Goal: Task Accomplishment & Management: Use online tool/utility

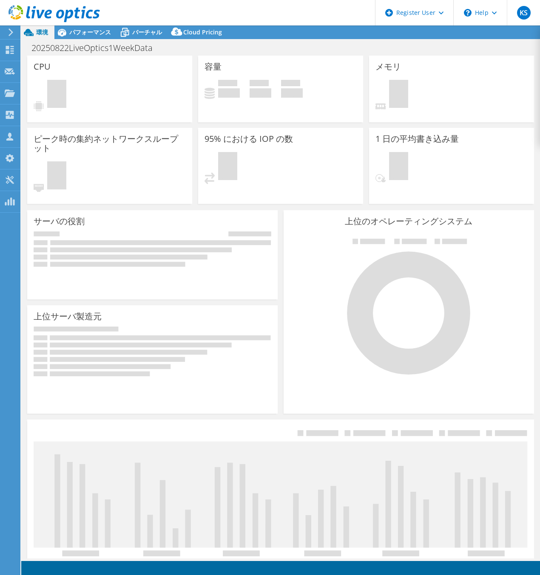
select select "USD"
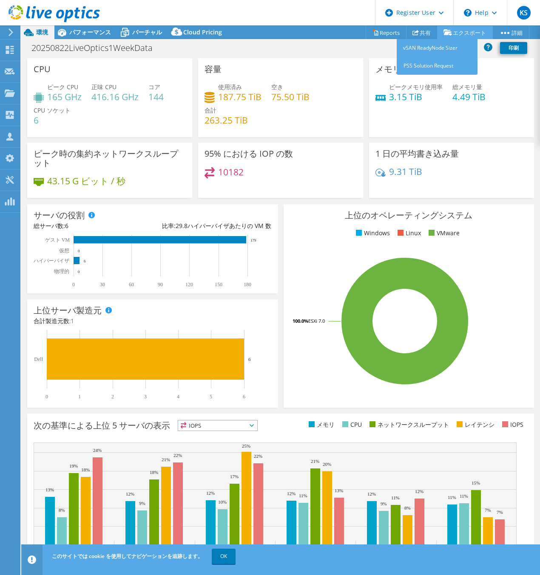
click at [451, 34] on link "エクスポート" at bounding box center [465, 32] width 56 height 13
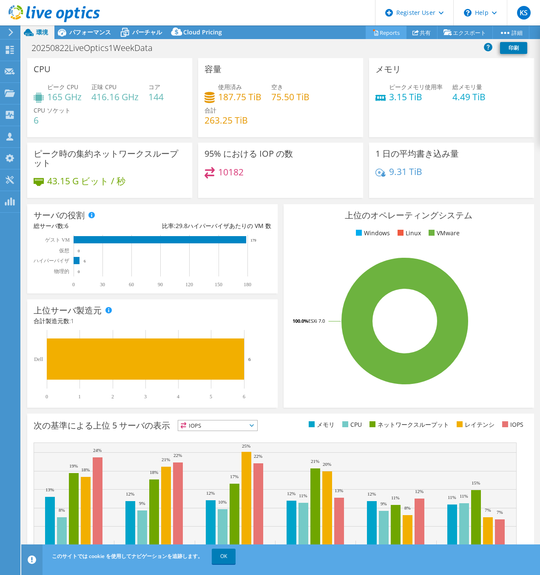
click at [388, 35] on link "Reports" at bounding box center [385, 32] width 41 height 13
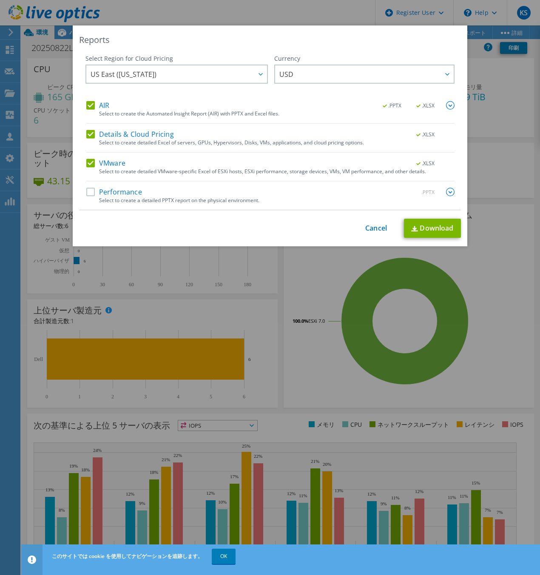
click at [126, 193] on label "Performance" at bounding box center [114, 192] width 56 height 8
click at [0, 0] on input "Performance" at bounding box center [0, 0] width 0 height 0
click at [101, 163] on label "VMware" at bounding box center [105, 163] width 39 height 8
click at [0, 0] on input "VMware" at bounding box center [0, 0] width 0 height 0
click at [105, 135] on label "Details & Cloud Pricing" at bounding box center [130, 134] width 88 height 8
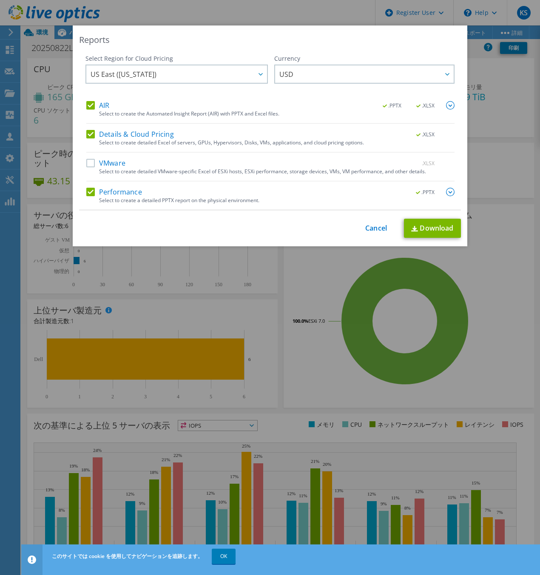
click at [0, 0] on input "Details & Cloud Pricing" at bounding box center [0, 0] width 0 height 0
click at [100, 106] on label "AIR" at bounding box center [97, 105] width 23 height 8
click at [0, 0] on input "AIR" at bounding box center [0, 0] width 0 height 0
click at [446, 193] on img at bounding box center [450, 192] width 8 height 8
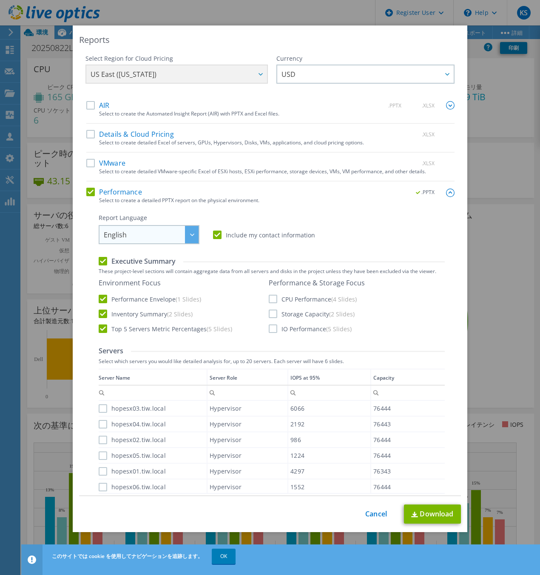
click at [174, 232] on span "English" at bounding box center [151, 234] width 95 height 17
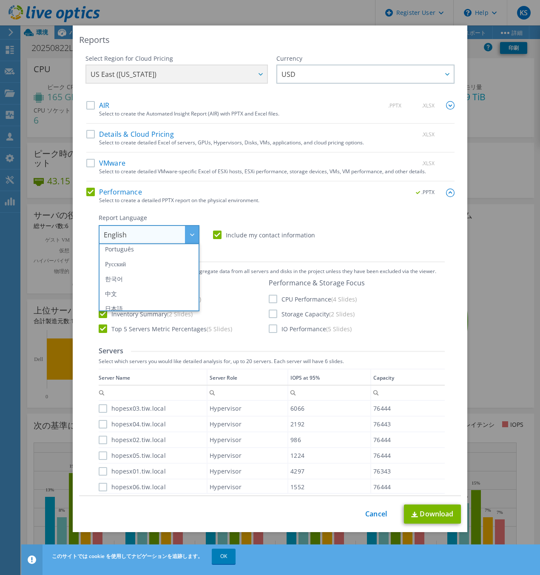
scroll to position [99, 0]
click at [175, 303] on li "日本語" at bounding box center [149, 302] width 96 height 15
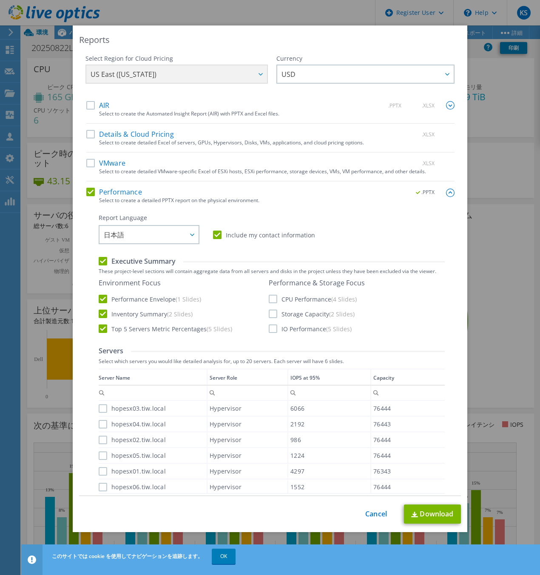
drag, startPoint x: 264, startPoint y: 300, endPoint x: 267, endPoint y: 314, distance: 13.4
click at [264, 303] on div "Environment Focus Performance Envelope (1 Slides) Inventory Summary (2 Slides) …" at bounding box center [272, 306] width 346 height 55
click at [272, 301] on label "CPU Performance (4 Slides)" at bounding box center [313, 299] width 88 height 8
click at [0, 0] on input "CPU Performance (4 Slides)" at bounding box center [0, 0] width 0 height 0
drag, startPoint x: 272, startPoint y: 314, endPoint x: 272, endPoint y: 323, distance: 8.5
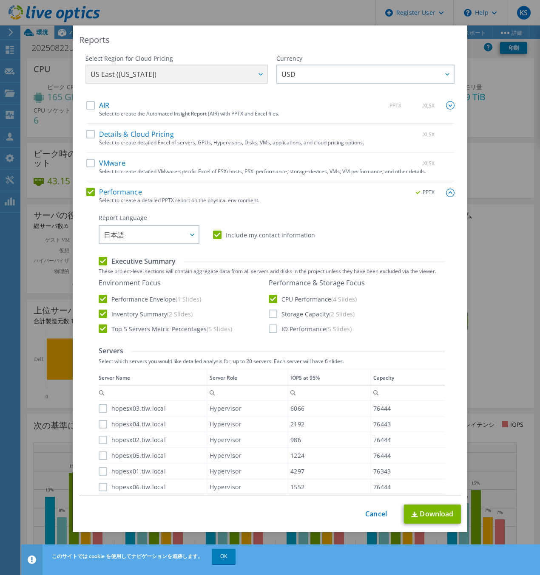
click at [272, 316] on label "Storage Capacity (2 Slides)" at bounding box center [312, 314] width 86 height 8
click at [0, 0] on input "Storage Capacity (2 Slides)" at bounding box center [0, 0] width 0 height 0
click at [271, 331] on label "IO Performance (5 Slides)" at bounding box center [310, 329] width 83 height 8
click at [0, 0] on input "IO Performance (5 Slides)" at bounding box center [0, 0] width 0 height 0
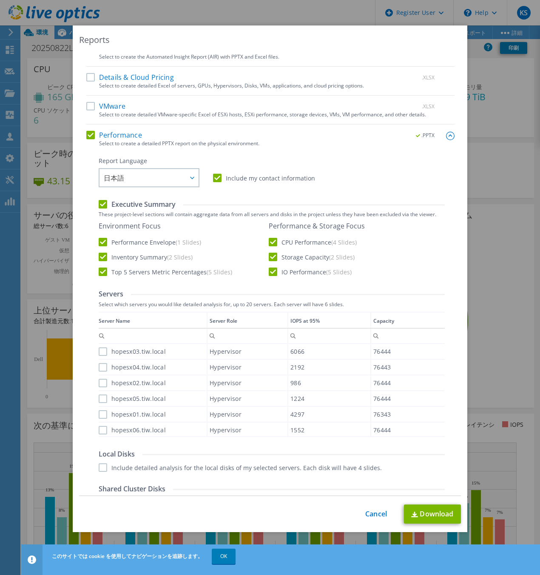
scroll to position [210, 0]
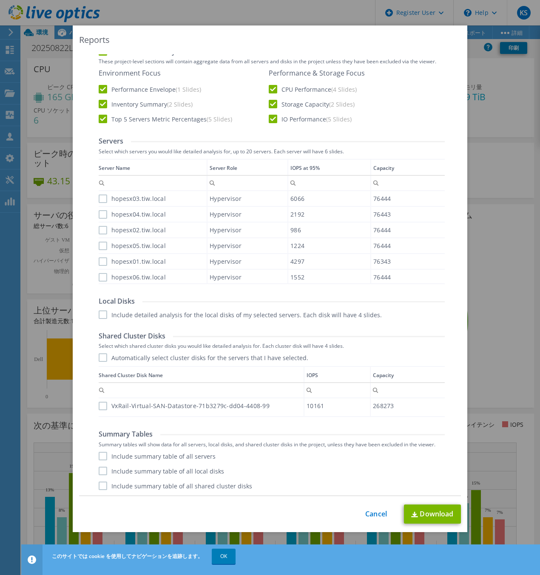
click at [101, 196] on label "hopesx03.tiw.local" at bounding box center [132, 199] width 67 height 8
click at [0, 0] on input "hopesx03.tiw.local" at bounding box center [0, 0] width 0 height 0
click at [99, 213] on label "hopesx04.tiw.local" at bounding box center [132, 214] width 67 height 8
click at [0, 0] on input "hopesx04.tiw.local" at bounding box center [0, 0] width 0 height 0
click at [101, 228] on label "hopesx02.tiw.local" at bounding box center [132, 230] width 67 height 8
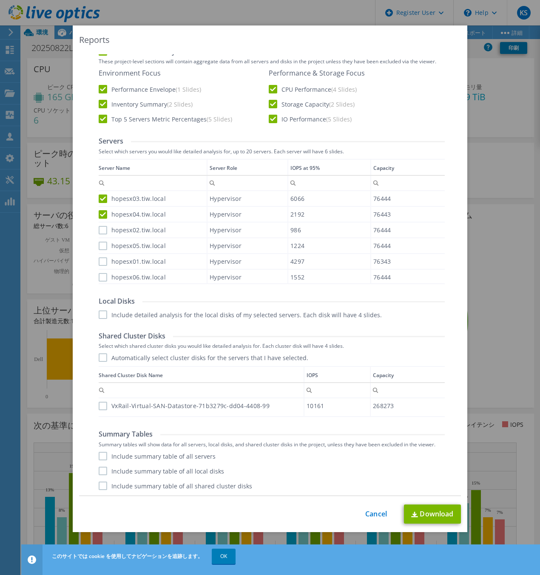
click at [0, 0] on input "hopesx02.tiw.local" at bounding box center [0, 0] width 0 height 0
click at [99, 241] on div "hopesx05.tiw.local" at bounding box center [153, 245] width 108 height 15
click at [99, 249] on label "hopesx05.tiw.local" at bounding box center [132, 246] width 67 height 8
click at [0, 0] on input "hopesx05.tiw.local" at bounding box center [0, 0] width 0 height 0
click at [99, 263] on label "hopesx01.tiw.local" at bounding box center [132, 262] width 67 height 8
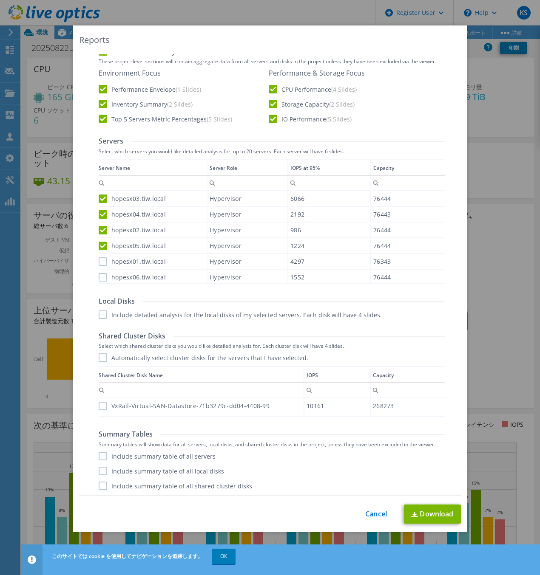
click at [0, 0] on input "hopesx01.tiw.local" at bounding box center [0, 0] width 0 height 0
click at [99, 274] on label "hopesx06.tiw.local" at bounding box center [132, 277] width 67 height 8
click at [0, 0] on input "hopesx06.tiw.local" at bounding box center [0, 0] width 0 height 0
click at [105, 318] on div "Report Language English Deutsch Español Français Italiano Polski Português Русс…" at bounding box center [272, 247] width 346 height 487
click at [101, 314] on label "Include detailed analysis for the local disks of my selected servers. Each disk…" at bounding box center [240, 315] width 283 height 8
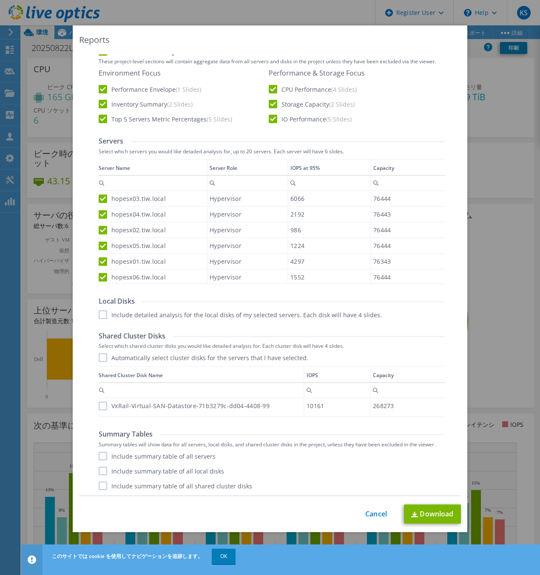
click at [0, 0] on input "Include detailed analysis for the local disks of my selected servers. Each disk…" at bounding box center [0, 0] width 0 height 0
drag, startPoint x: 101, startPoint y: 353, endPoint x: 101, endPoint y: 359, distance: 5.5
click at [101, 355] on div "Shared Cluster Disks Select which shared cluster disks you would like detailed …" at bounding box center [272, 375] width 346 height 86
click at [101, 359] on label "Automatically select cluster disks for the servers that I have selected." at bounding box center [203, 358] width 209 height 8
click at [0, 0] on input "Automatically select cluster disks for the servers that I have selected." at bounding box center [0, 0] width 0 height 0
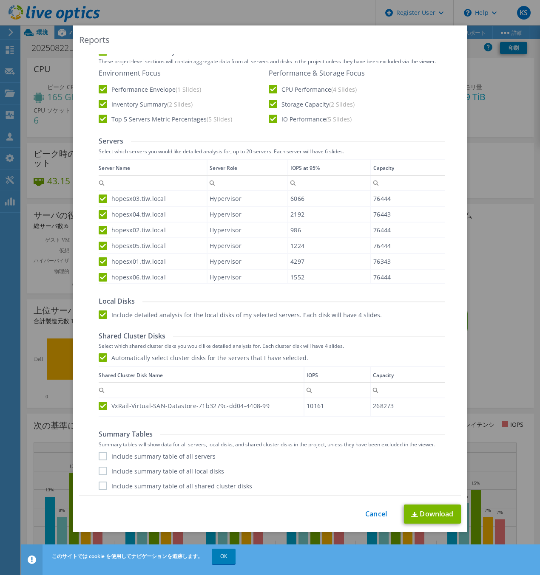
click at [104, 459] on label "Include summary table of all servers" at bounding box center [157, 456] width 117 height 8
click at [0, 0] on input "Include summary table of all servers" at bounding box center [0, 0] width 0 height 0
drag, startPoint x: 103, startPoint y: 471, endPoint x: 102, endPoint y: 480, distance: 9.0
click at [103, 472] on label "Include summary table of all local disks" at bounding box center [161, 471] width 125 height 8
click at [0, 0] on input "Include summary table of all local disks" at bounding box center [0, 0] width 0 height 0
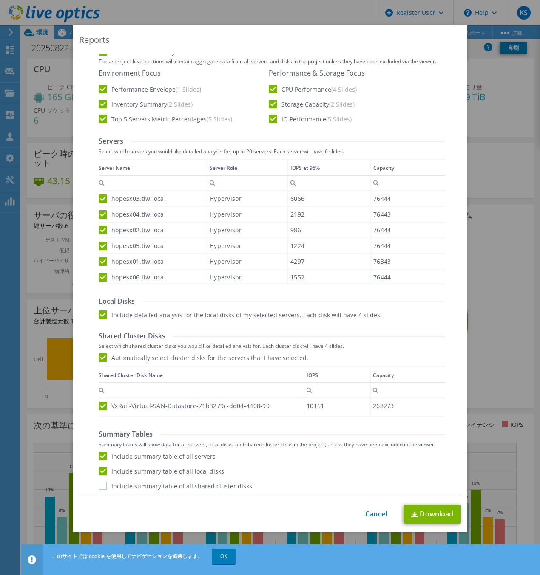
click at [102, 482] on label "Include summary table of all shared cluster disks" at bounding box center [175, 486] width 153 height 8
click at [0, 0] on input "Include summary table of all shared cluster disks" at bounding box center [0, 0] width 0 height 0
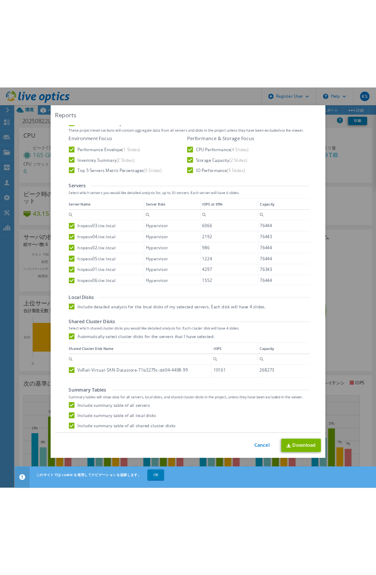
scroll to position [0, 0]
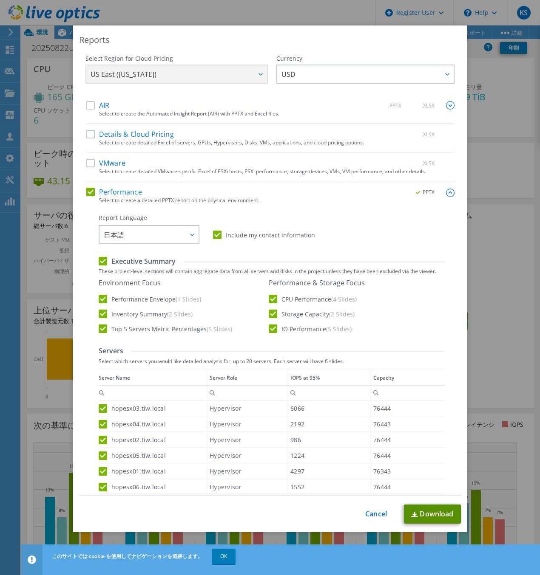
click at [421, 523] on link "Download" at bounding box center [432, 514] width 57 height 19
